Goal: Task Accomplishment & Management: Use online tool/utility

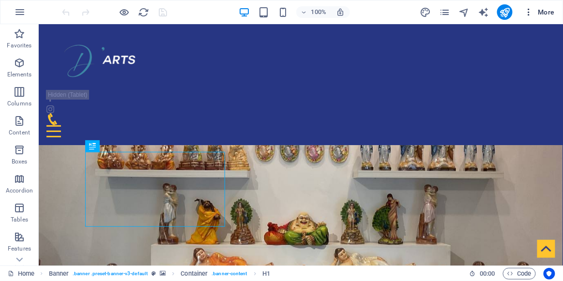
click at [542, 10] on span "More" at bounding box center [539, 12] width 30 height 10
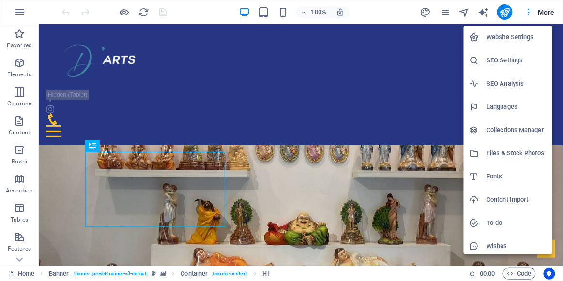
click at [530, 13] on div at bounding box center [281, 140] width 563 height 281
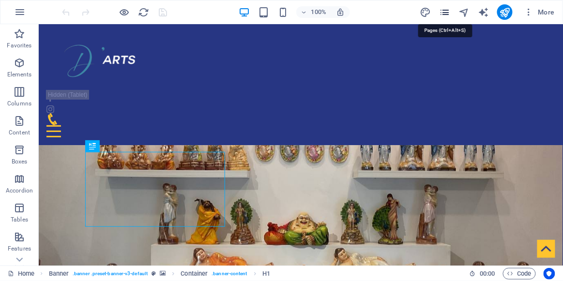
click at [448, 11] on icon "pages" at bounding box center [444, 12] width 11 height 11
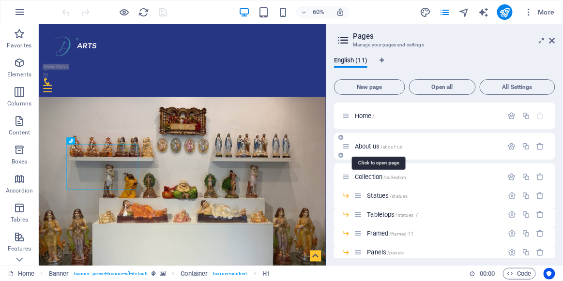
click at [362, 146] on span "About us /about-us" at bounding box center [378, 146] width 47 height 7
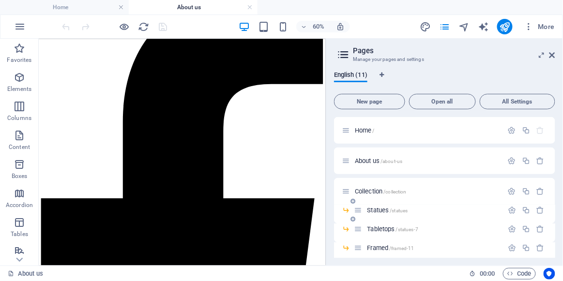
scroll to position [124, 0]
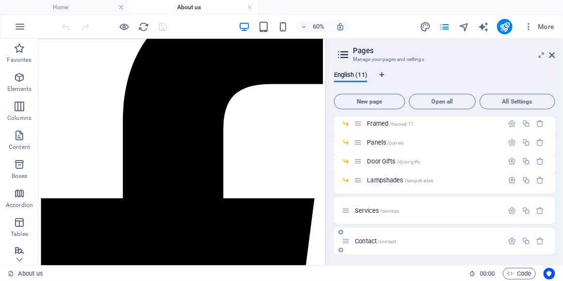
click at [369, 239] on span "Contact /contact" at bounding box center [375, 241] width 41 height 7
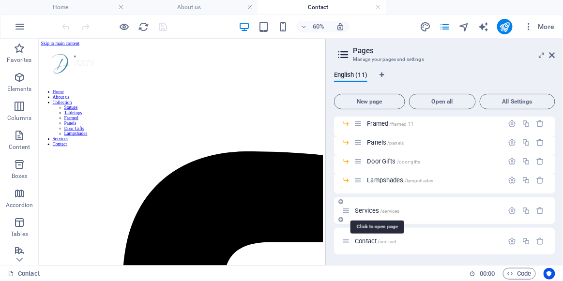
click at [364, 210] on span "Services /services" at bounding box center [377, 210] width 45 height 7
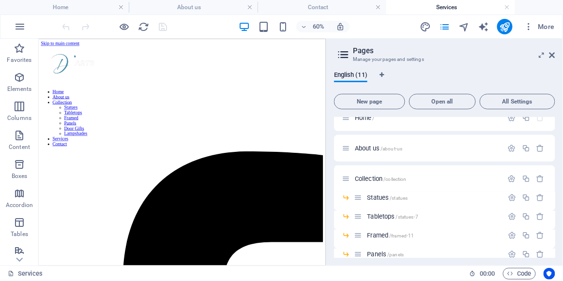
scroll to position [0, 0]
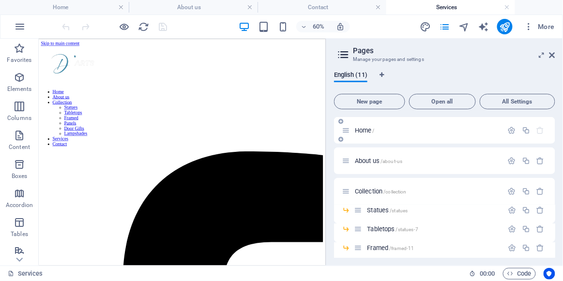
click at [366, 133] on span "Home /" at bounding box center [365, 130] width 20 height 7
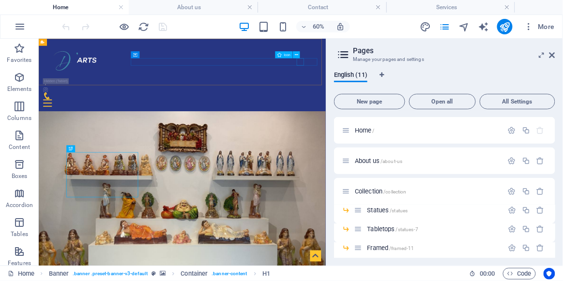
click at [474, 127] on figure at bounding box center [273, 133] width 455 height 12
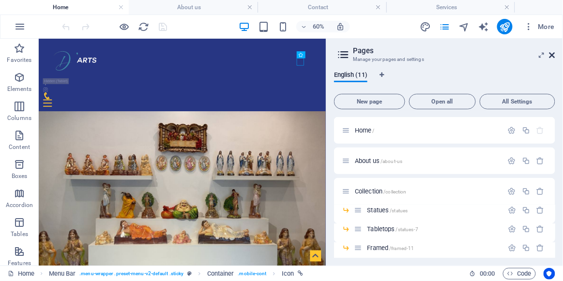
drag, startPoint x: 550, startPoint y: 54, endPoint x: 510, endPoint y: 15, distance: 55.8
click at [550, 54] on icon at bounding box center [552, 55] width 6 height 8
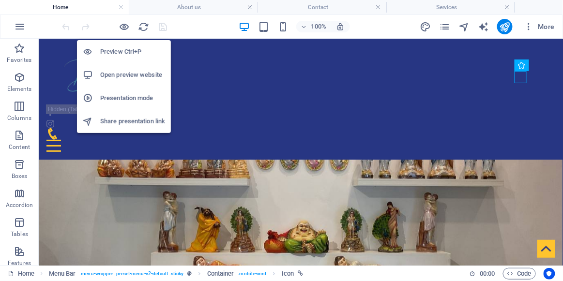
click at [123, 54] on h6 "Preview Ctrl+P" at bounding box center [132, 52] width 65 height 12
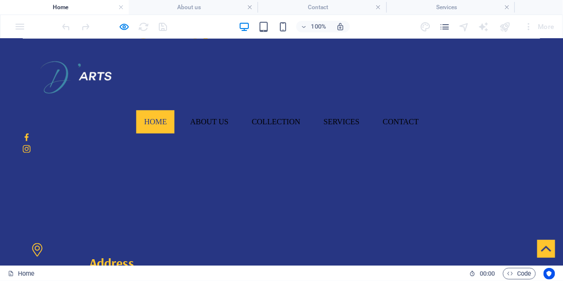
scroll to position [308, 0]
click at [28, 133] on icon at bounding box center [26, 137] width 4 height 8
click at [30, 145] on icon at bounding box center [27, 149] width 8 height 8
click at [236, 110] on link "About us" at bounding box center [209, 121] width 54 height 23
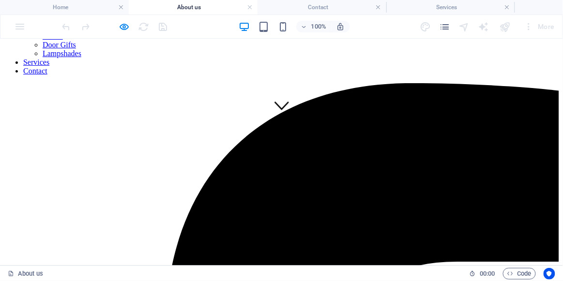
scroll to position [0, 0]
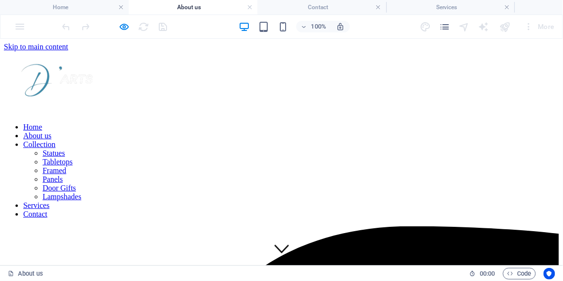
click at [47, 210] on link "Contact" at bounding box center [35, 214] width 24 height 8
click at [51, 131] on link "About us" at bounding box center [37, 135] width 28 height 8
click at [56, 140] on link "Collection" at bounding box center [39, 144] width 32 height 8
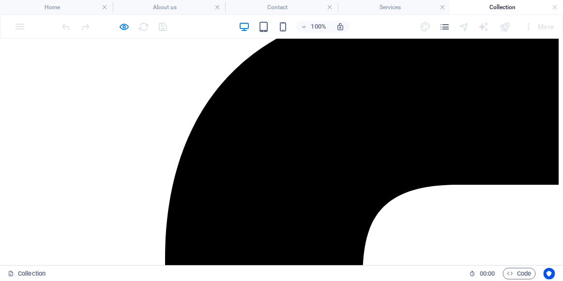
scroll to position [220, 0]
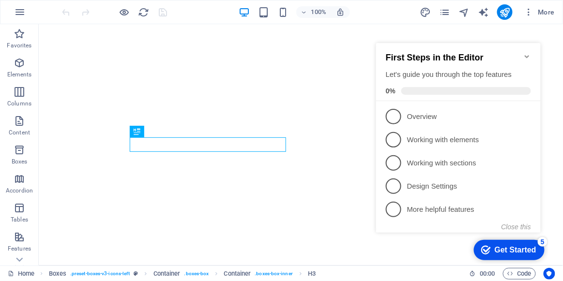
scroll to position [389, 0]
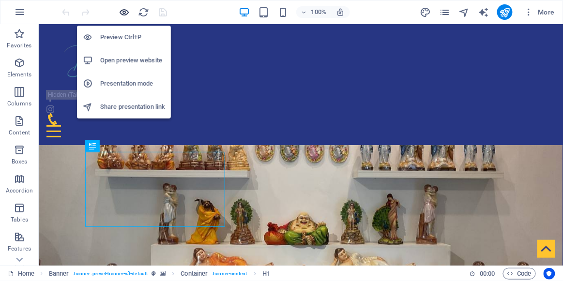
click at [127, 11] on icon "button" at bounding box center [124, 12] width 11 height 11
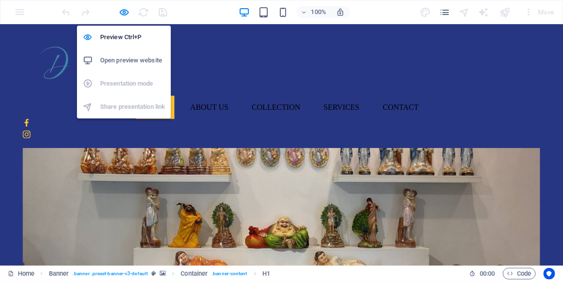
click at [124, 60] on h6 "Open preview website" at bounding box center [132, 61] width 65 height 12
click at [120, 10] on icon "button" at bounding box center [124, 12] width 11 height 11
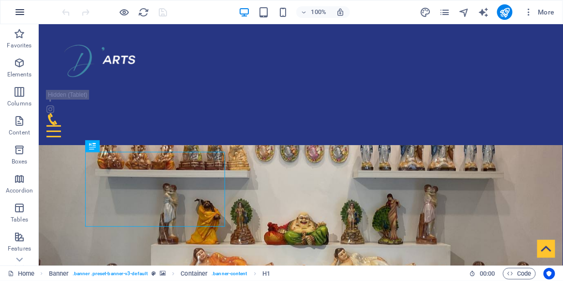
click at [18, 11] on icon "button" at bounding box center [20, 12] width 12 height 12
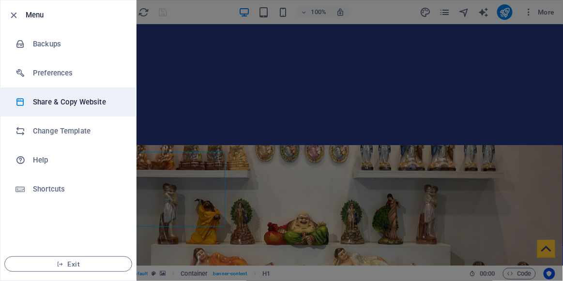
click at [64, 103] on h6 "Share & Copy Website" at bounding box center [78, 102] width 90 height 12
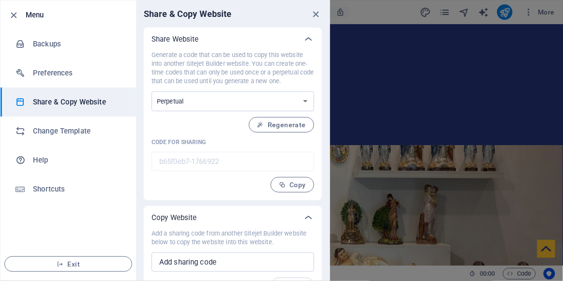
click at [276, 76] on p "Generate a code that can be used to copy this website into another Sitejet Buil…" at bounding box center [232, 68] width 163 height 35
click at [278, 102] on select "One-time Perpetual" at bounding box center [232, 101] width 163 height 20
click at [279, 187] on icon "button" at bounding box center [282, 184] width 7 height 7
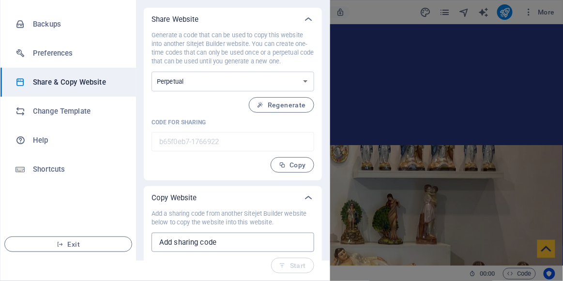
click at [240, 243] on input "text" at bounding box center [232, 242] width 163 height 19
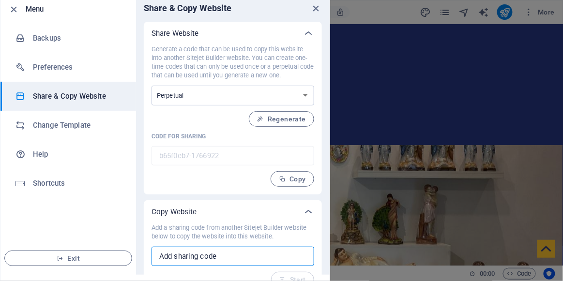
scroll to position [0, 0]
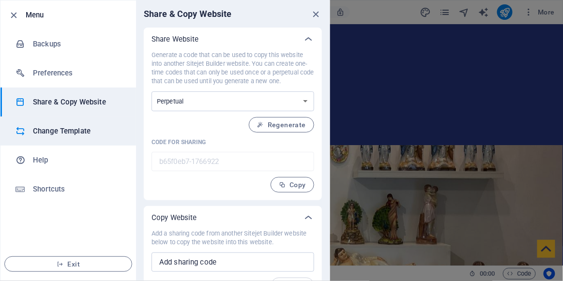
click at [78, 129] on h6 "Change Template" at bounding box center [78, 131] width 90 height 12
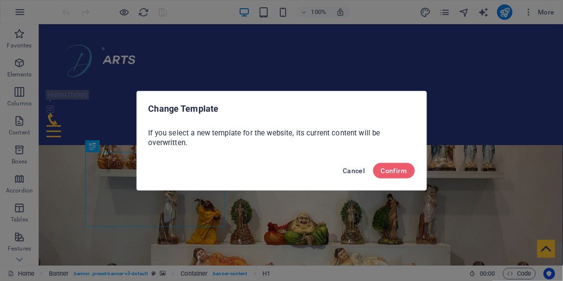
click at [354, 175] on button "Cancel" at bounding box center [354, 170] width 30 height 15
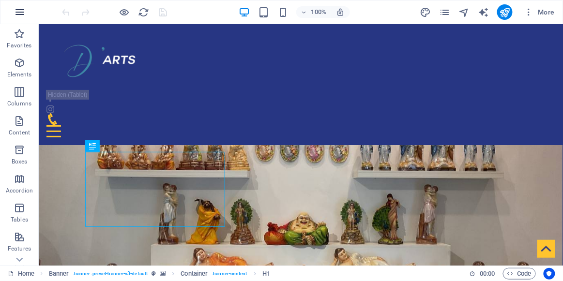
click at [14, 13] on icon "button" at bounding box center [20, 12] width 12 height 12
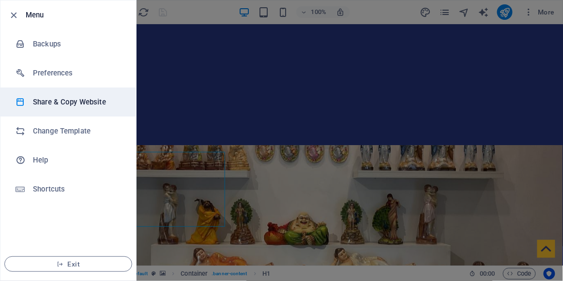
click at [65, 104] on h6 "Share & Copy Website" at bounding box center [78, 102] width 90 height 12
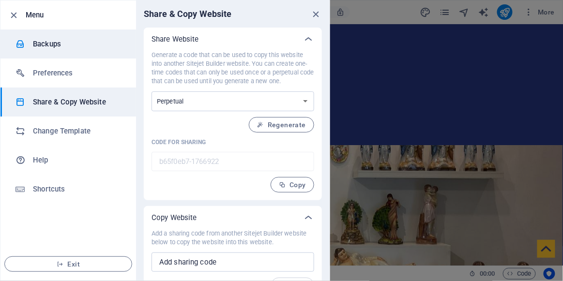
click at [60, 43] on h6 "Backups" at bounding box center [78, 44] width 90 height 12
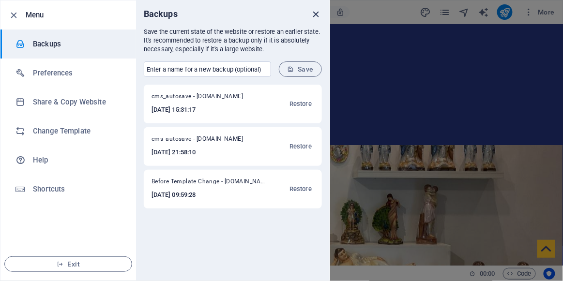
click at [313, 13] on icon "close" at bounding box center [316, 14] width 11 height 11
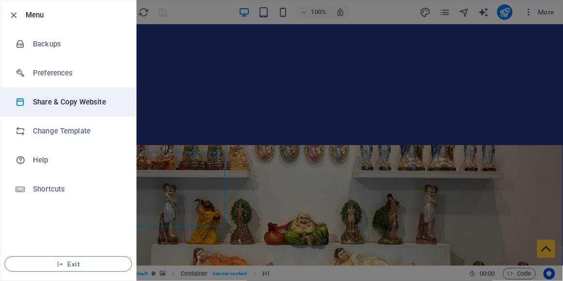
click at [64, 101] on h6 "Share & Copy Website" at bounding box center [78, 102] width 90 height 12
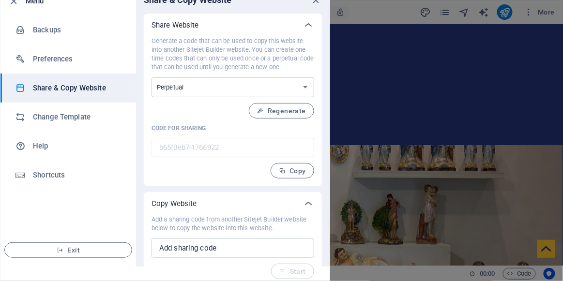
scroll to position [20, 0]
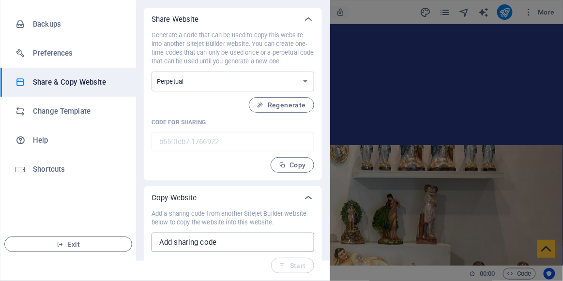
click at [184, 241] on input "text" at bounding box center [232, 242] width 163 height 19
paste input "b65f0eb7-1766922"
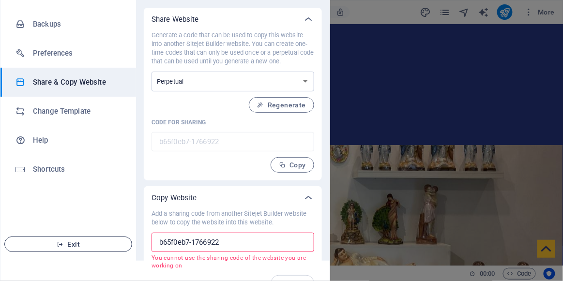
type input "b65f0eb7-1766922"
click at [83, 245] on span "Exit" at bounding box center [68, 245] width 111 height 8
click at [85, 254] on li "Exit" at bounding box center [68, 244] width 136 height 33
click at [84, 250] on button "Exit" at bounding box center [68, 244] width 128 height 15
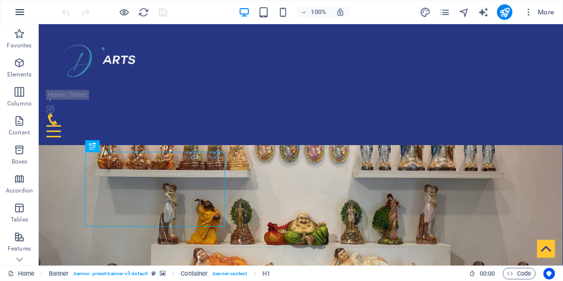
click at [19, 13] on icon "button" at bounding box center [20, 12] width 12 height 12
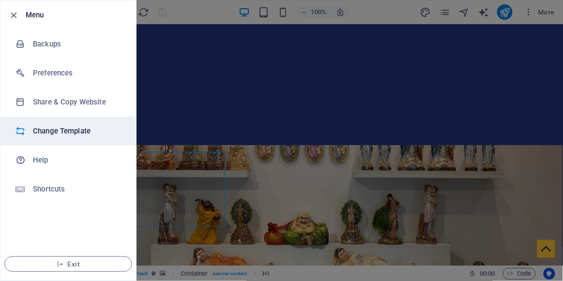
click at [66, 139] on li "Change Template" at bounding box center [68, 131] width 136 height 29
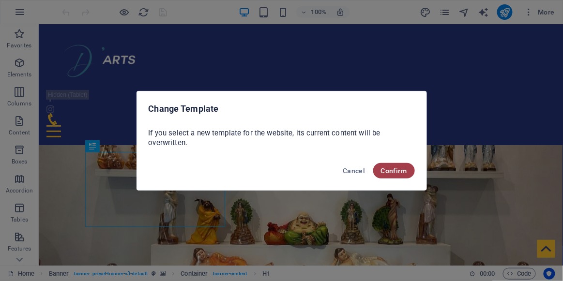
click at [391, 170] on span "Confirm" at bounding box center [394, 171] width 26 height 8
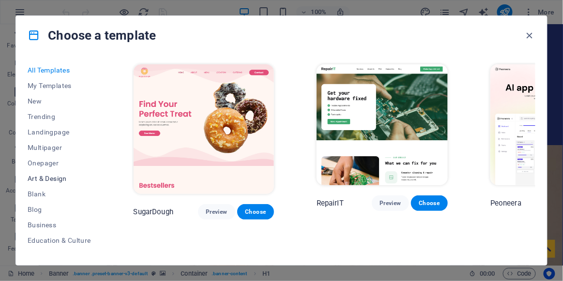
click at [61, 176] on span "Art & Design" at bounding box center [59, 179] width 63 height 8
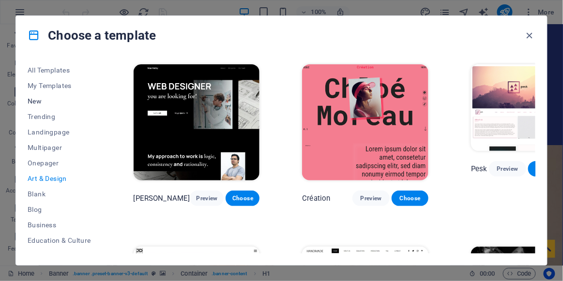
click at [41, 101] on span "New" at bounding box center [59, 101] width 63 height 8
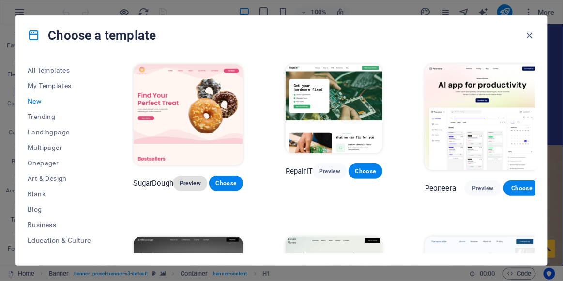
click at [196, 182] on span "Preview" at bounding box center [190, 184] width 18 height 8
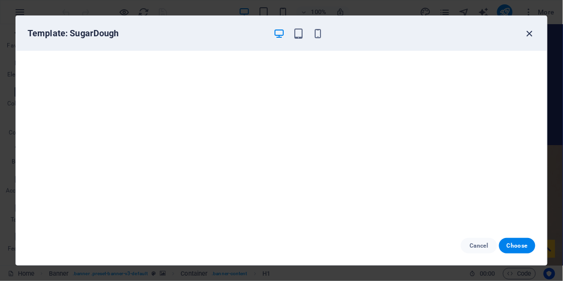
click at [530, 33] on icon "button" at bounding box center [529, 33] width 11 height 11
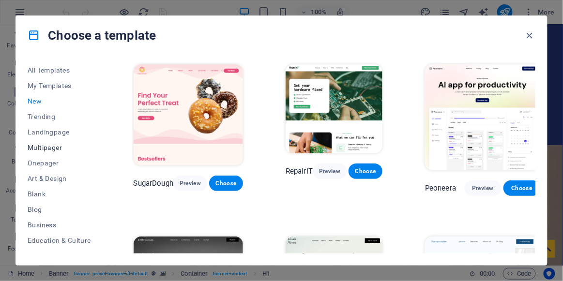
click at [47, 150] on span "Multipager" at bounding box center [59, 148] width 63 height 8
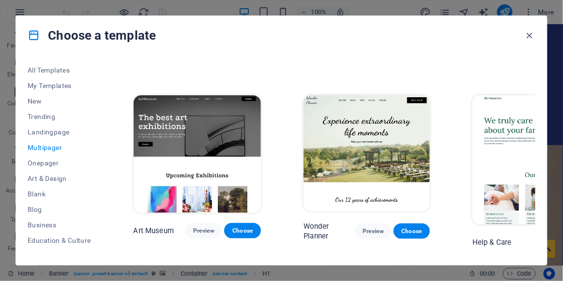
scroll to position [176, 0]
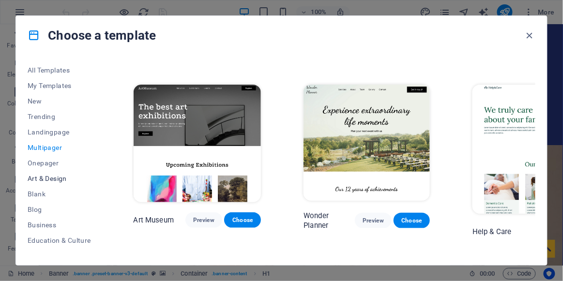
click at [39, 176] on span "Art & Design" at bounding box center [59, 179] width 63 height 8
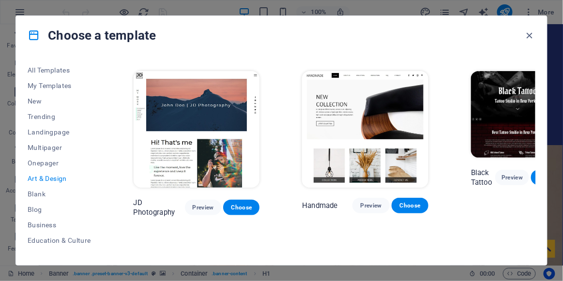
scroll to position [308, 0]
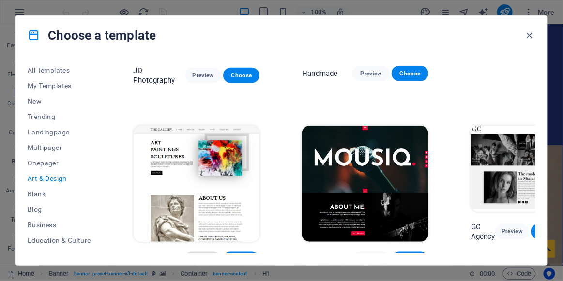
click at [192, 256] on span "Preview" at bounding box center [202, 260] width 21 height 8
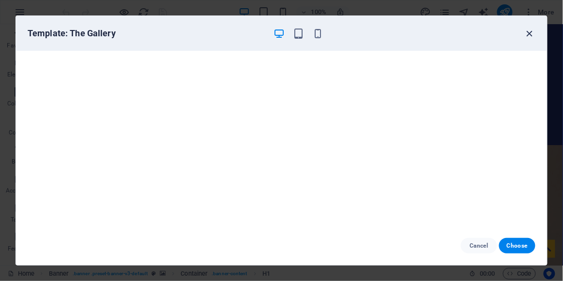
click at [529, 33] on icon "button" at bounding box center [529, 33] width 11 height 11
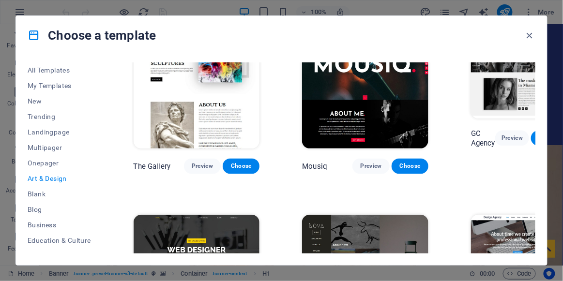
scroll to position [361, 0]
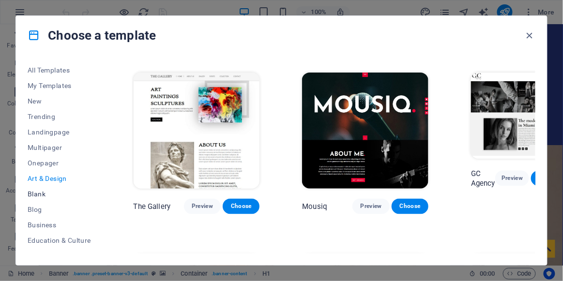
click at [43, 193] on span "Blank" at bounding box center [59, 194] width 63 height 8
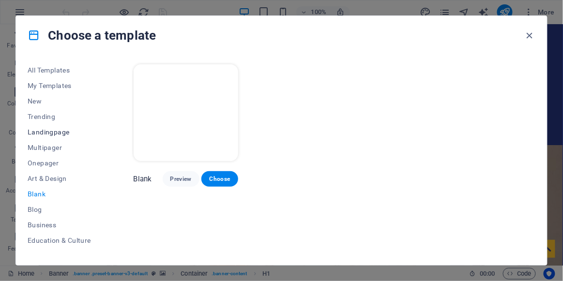
click at [51, 133] on span "Landingpage" at bounding box center [59, 132] width 63 height 8
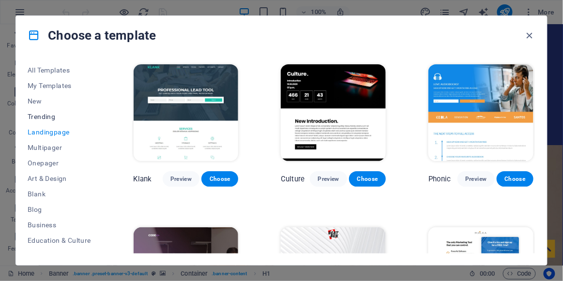
click at [51, 115] on span "Trending" at bounding box center [59, 117] width 63 height 8
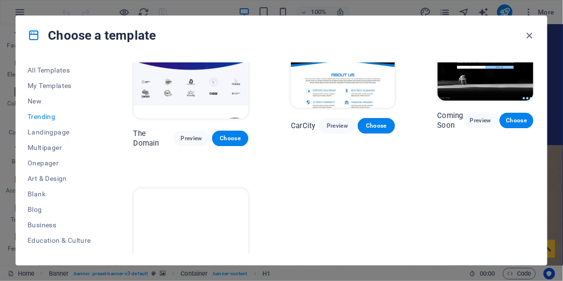
scroll to position [815, 0]
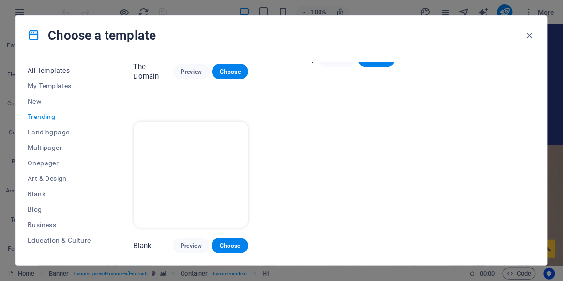
click at [68, 72] on span "All Templates" at bounding box center [59, 70] width 63 height 8
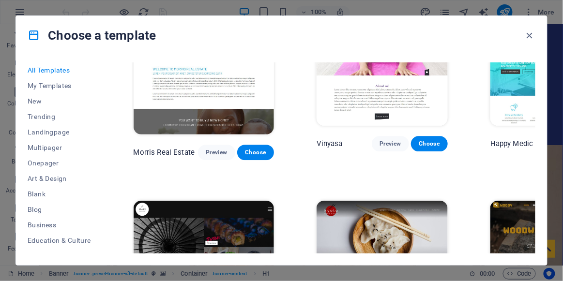
scroll to position [4149, 0]
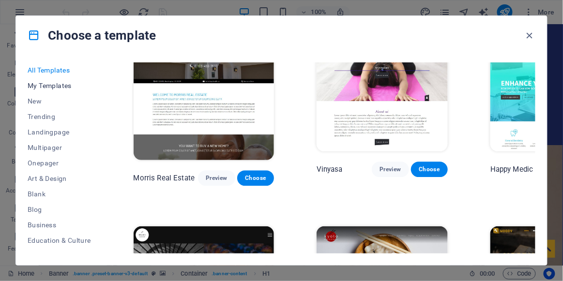
click at [56, 85] on span "My Templates" at bounding box center [59, 86] width 63 height 8
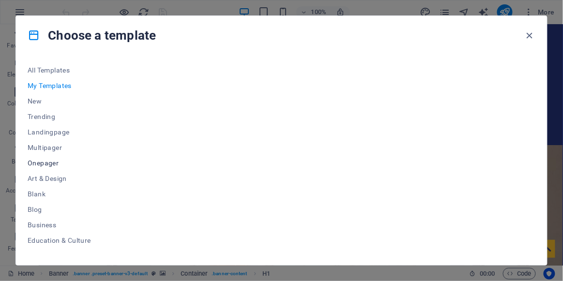
scroll to position [132, 0]
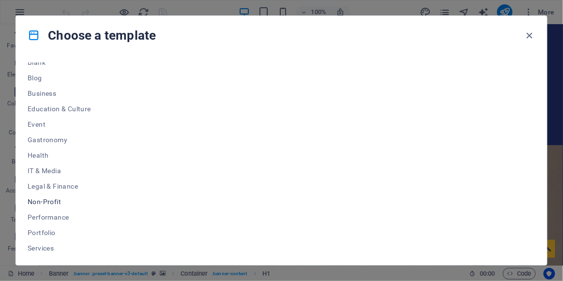
click at [36, 199] on span "Non-Profit" at bounding box center [59, 202] width 63 height 8
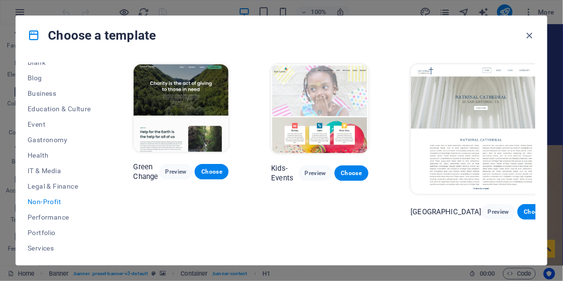
scroll to position [195, 0]
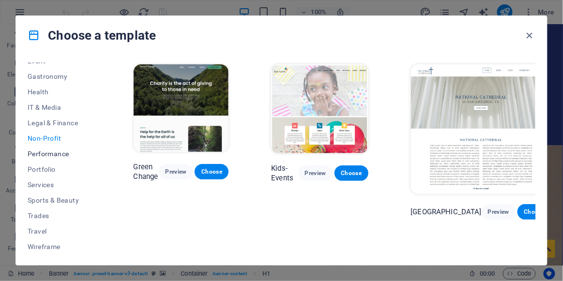
click at [45, 155] on span "Performance" at bounding box center [59, 154] width 63 height 8
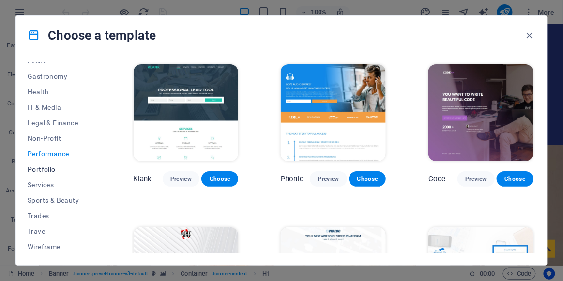
click at [43, 172] on span "Portfolio" at bounding box center [59, 170] width 63 height 8
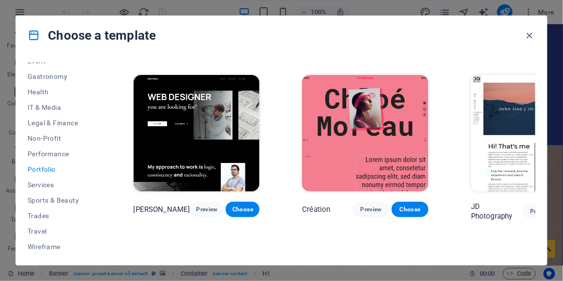
scroll to position [284, 0]
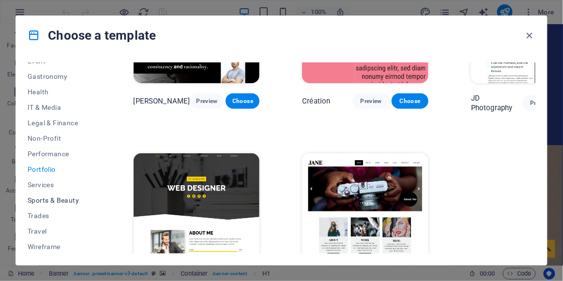
click at [55, 197] on span "Sports & Beauty" at bounding box center [59, 200] width 63 height 8
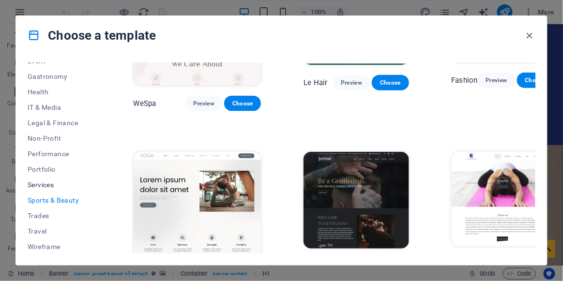
click at [50, 181] on span "Services" at bounding box center [59, 185] width 63 height 8
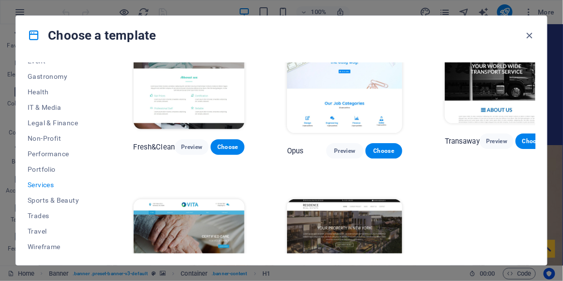
scroll to position [984, 0]
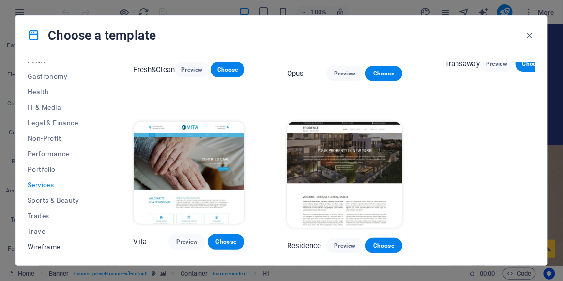
click at [50, 244] on span "Wireframe" at bounding box center [59, 247] width 63 height 8
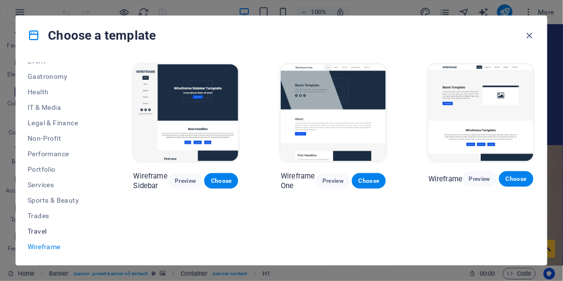
click at [42, 233] on span "Travel" at bounding box center [59, 231] width 63 height 8
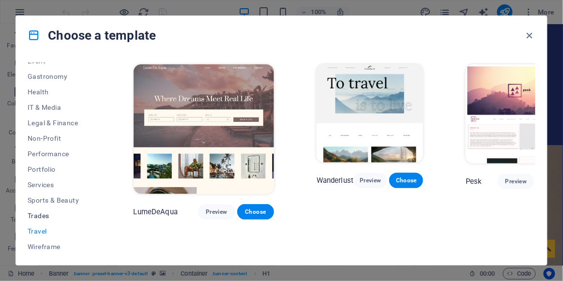
click at [42, 214] on span "Trades" at bounding box center [59, 216] width 63 height 8
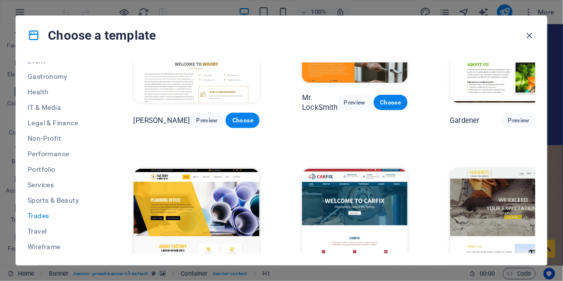
scroll to position [265, 0]
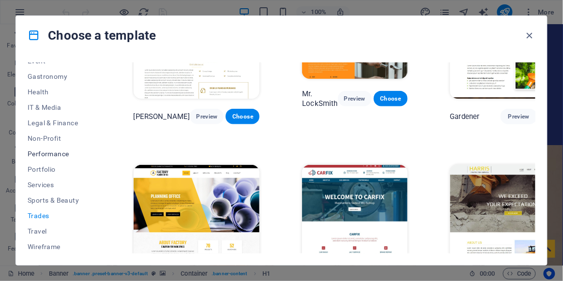
click at [45, 155] on span "Performance" at bounding box center [59, 154] width 63 height 8
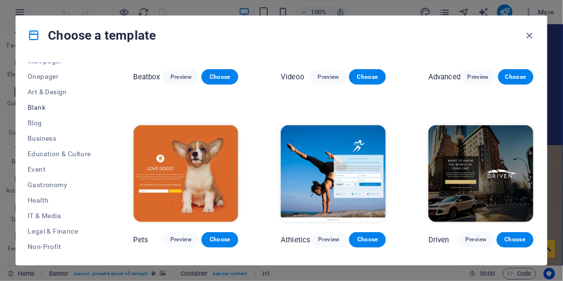
scroll to position [63, 0]
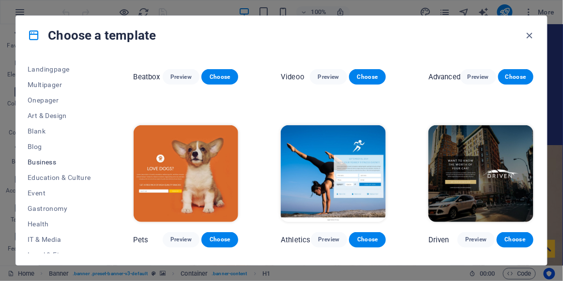
click at [52, 158] on span "Business" at bounding box center [59, 162] width 63 height 8
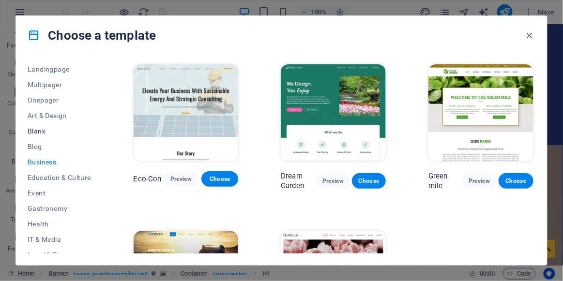
scroll to position [0, 0]
click at [28, 127] on span "Blank" at bounding box center [59, 131] width 63 height 8
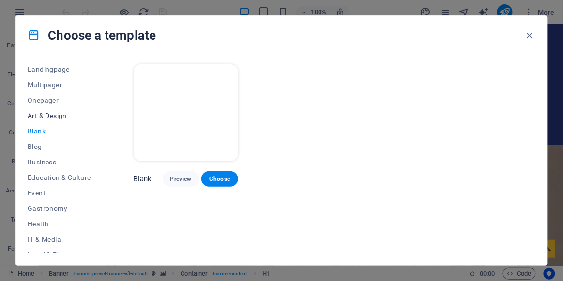
click at [50, 116] on span "Art & Design" at bounding box center [59, 116] width 63 height 8
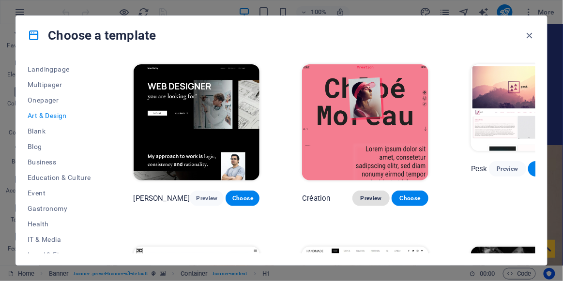
click at [360, 195] on span "Preview" at bounding box center [370, 199] width 21 height 8
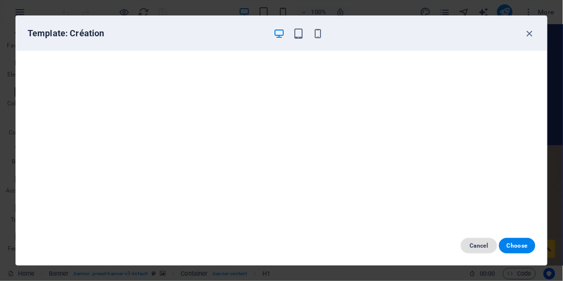
click at [482, 246] on span "Cancel" at bounding box center [478, 246] width 21 height 8
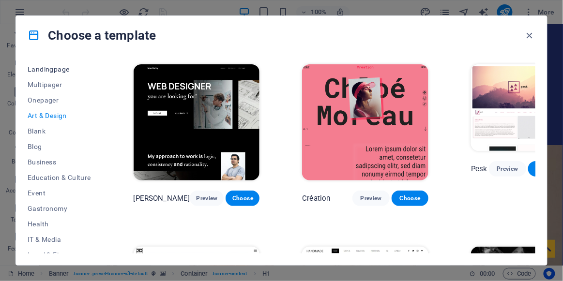
click at [41, 70] on span "Landingpage" at bounding box center [59, 69] width 63 height 8
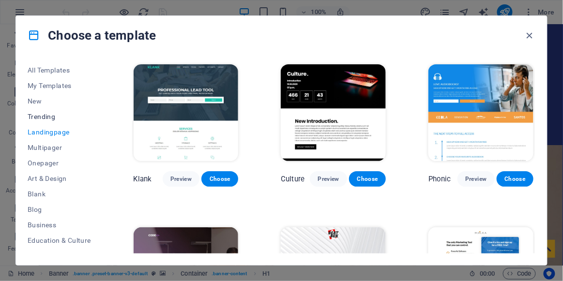
click at [51, 119] on span "Trending" at bounding box center [59, 117] width 63 height 8
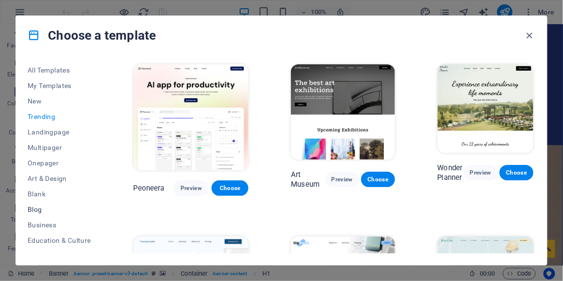
scroll to position [88, 0]
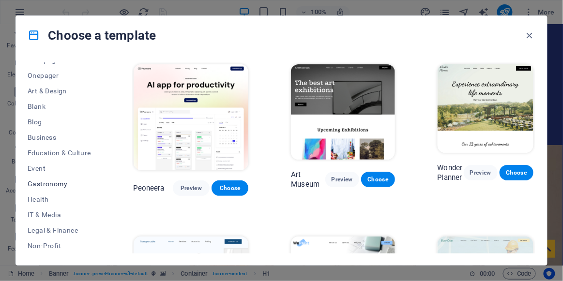
click at [50, 184] on span "Gastronomy" at bounding box center [59, 184] width 63 height 8
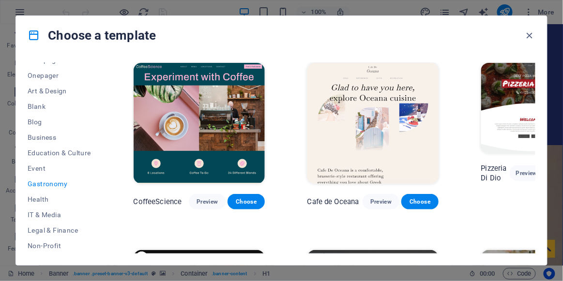
scroll to position [176, 0]
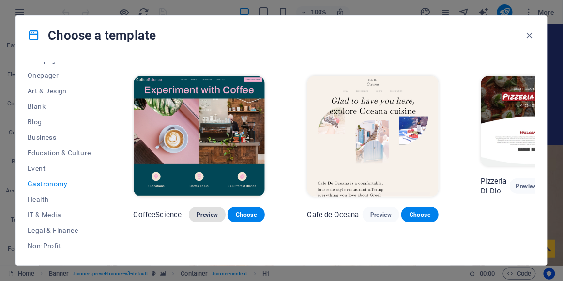
click at [201, 211] on span "Preview" at bounding box center [206, 215] width 21 height 8
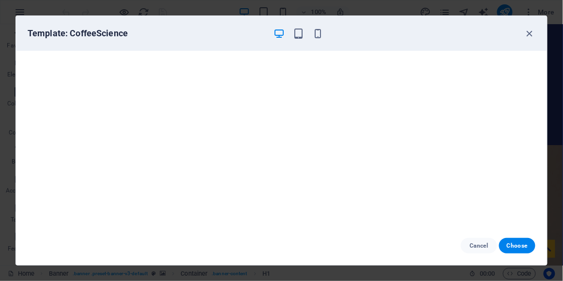
scroll to position [2, 0]
click at [534, 30] on icon "button" at bounding box center [529, 33] width 11 height 11
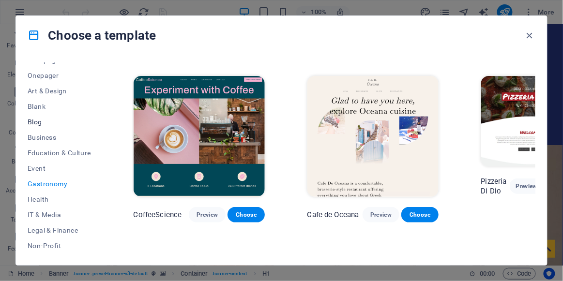
scroll to position [0, 0]
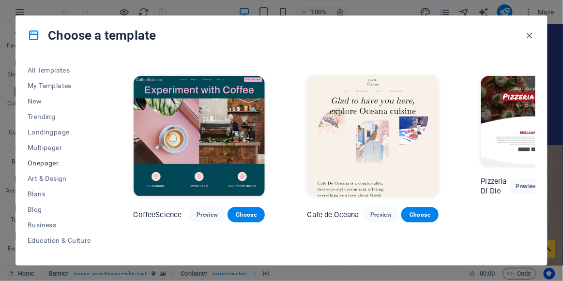
click at [48, 170] on button "Onepager" at bounding box center [59, 162] width 63 height 15
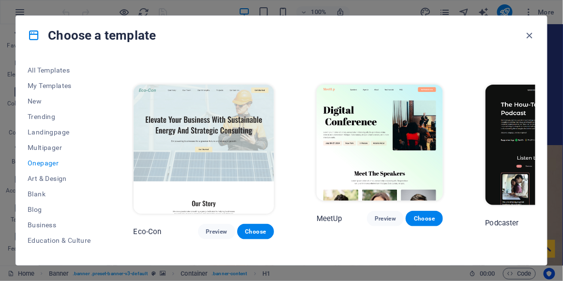
scroll to position [1390, 0]
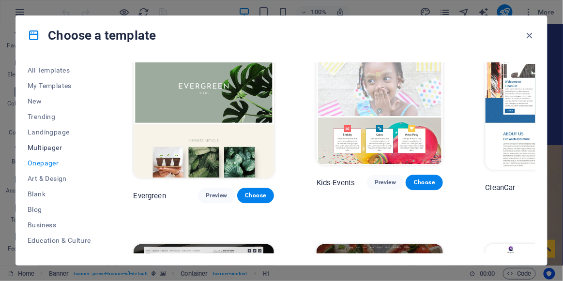
click at [48, 144] on span "Multipager" at bounding box center [59, 148] width 63 height 8
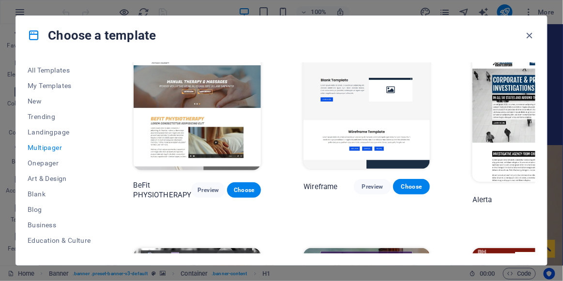
scroll to position [2754, 0]
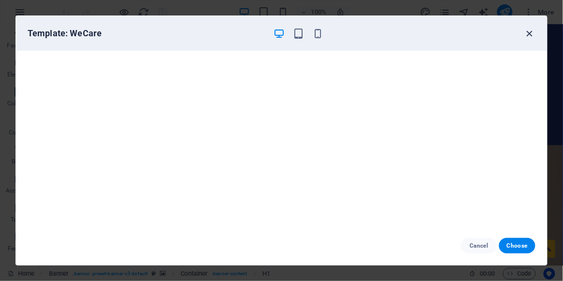
click at [527, 34] on icon "button" at bounding box center [529, 33] width 11 height 11
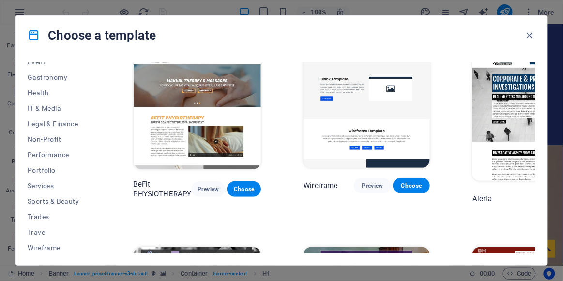
scroll to position [195, 0]
drag, startPoint x: 530, startPoint y: 34, endPoint x: 491, endPoint y: 10, distance: 45.7
click at [530, 34] on icon "button" at bounding box center [529, 35] width 11 height 11
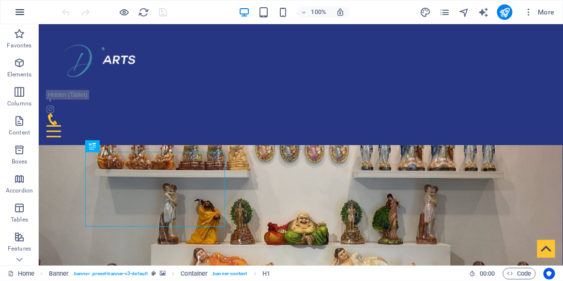
click at [23, 10] on icon "button" at bounding box center [20, 12] width 12 height 12
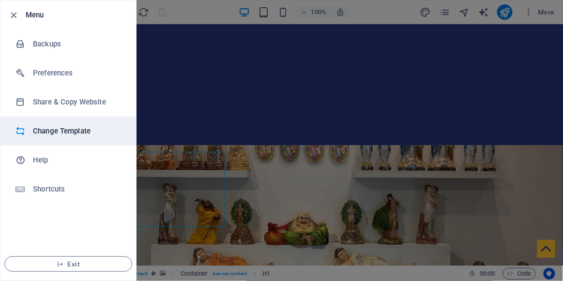
click at [74, 130] on h6 "Change Template" at bounding box center [78, 131] width 90 height 12
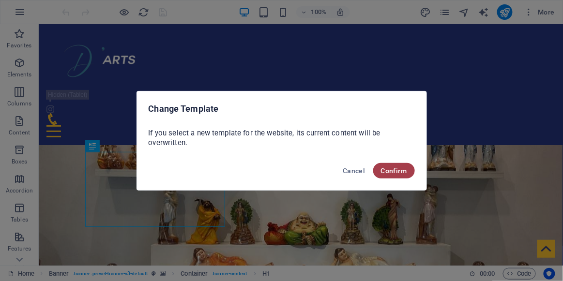
click at [384, 171] on span "Confirm" at bounding box center [394, 171] width 26 height 8
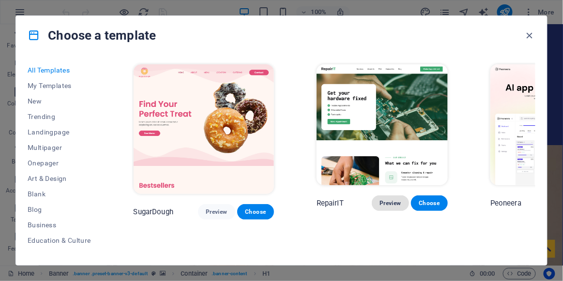
click at [379, 199] on span "Preview" at bounding box center [389, 203] width 21 height 8
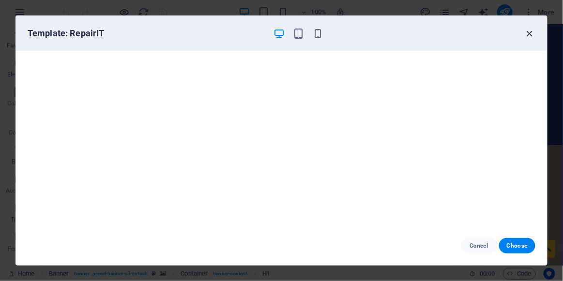
click at [531, 36] on icon "button" at bounding box center [529, 33] width 11 height 11
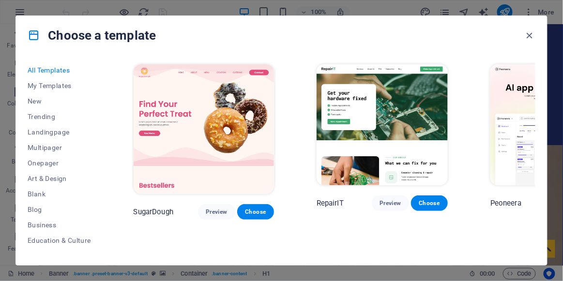
click at [502, 100] on img at bounding box center [555, 124] width 131 height 121
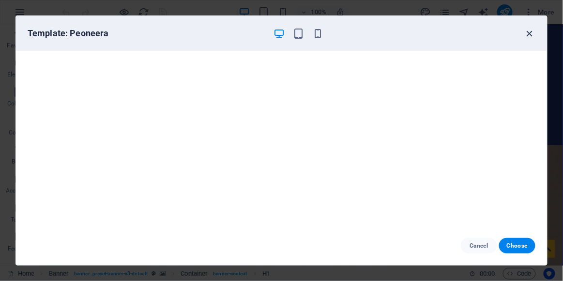
click at [527, 33] on icon "button" at bounding box center [529, 33] width 11 height 11
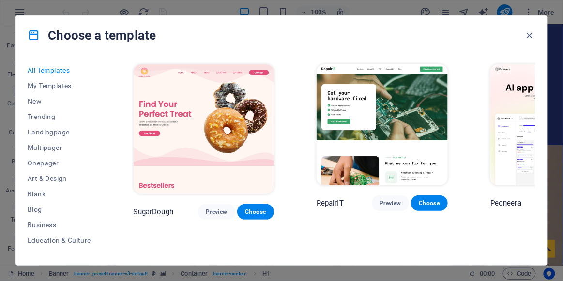
click at [181, 104] on img at bounding box center [204, 129] width 140 height 130
